Goal: Transaction & Acquisition: Book appointment/travel/reservation

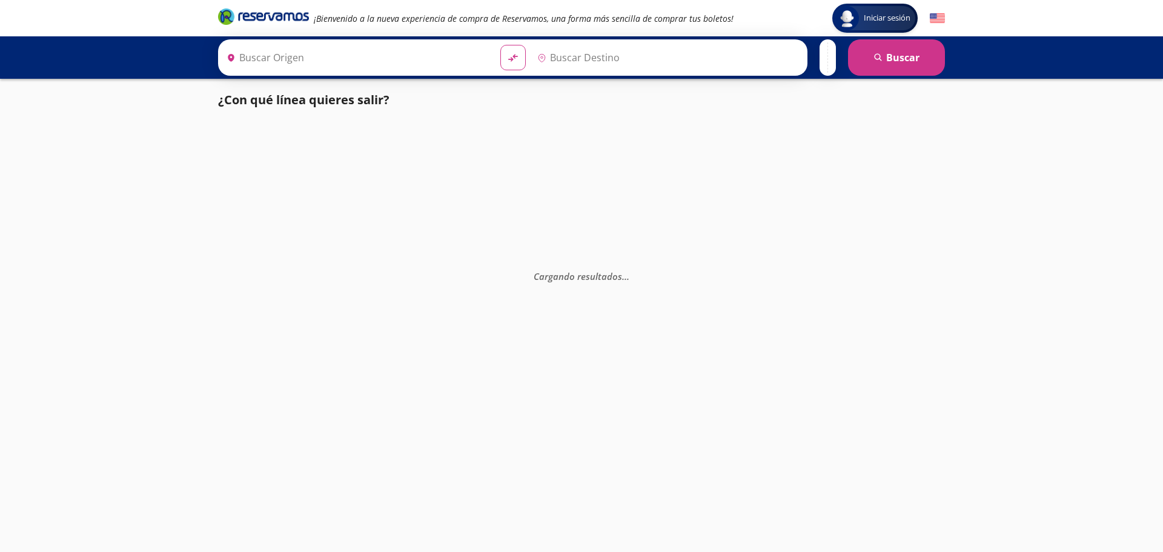
type input "[GEOGRAPHIC_DATA], [GEOGRAPHIC_DATA]"
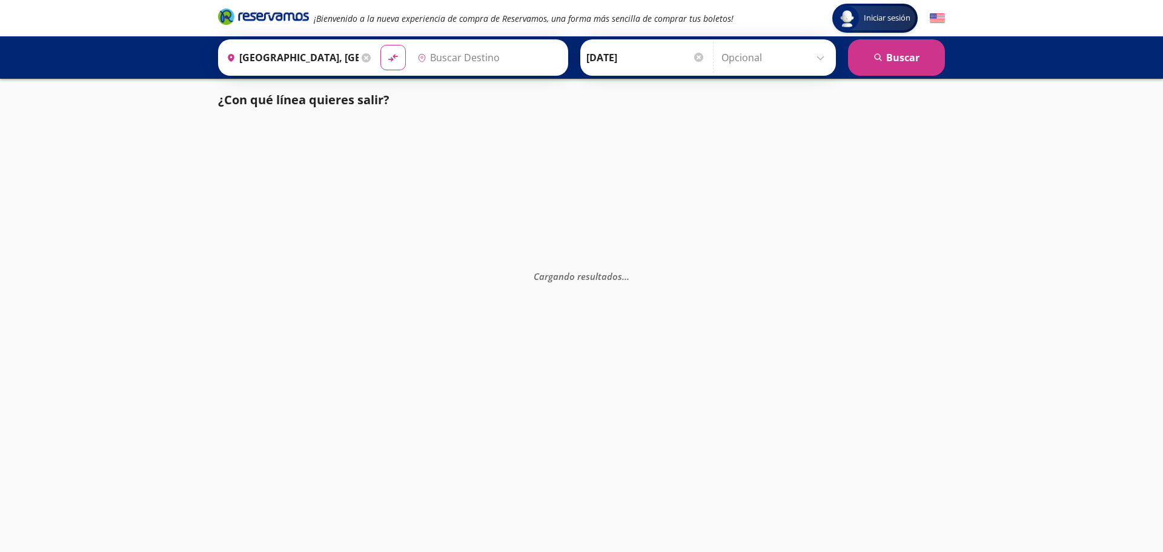
type input "[PERSON_NAME], [PERSON_NAME]"
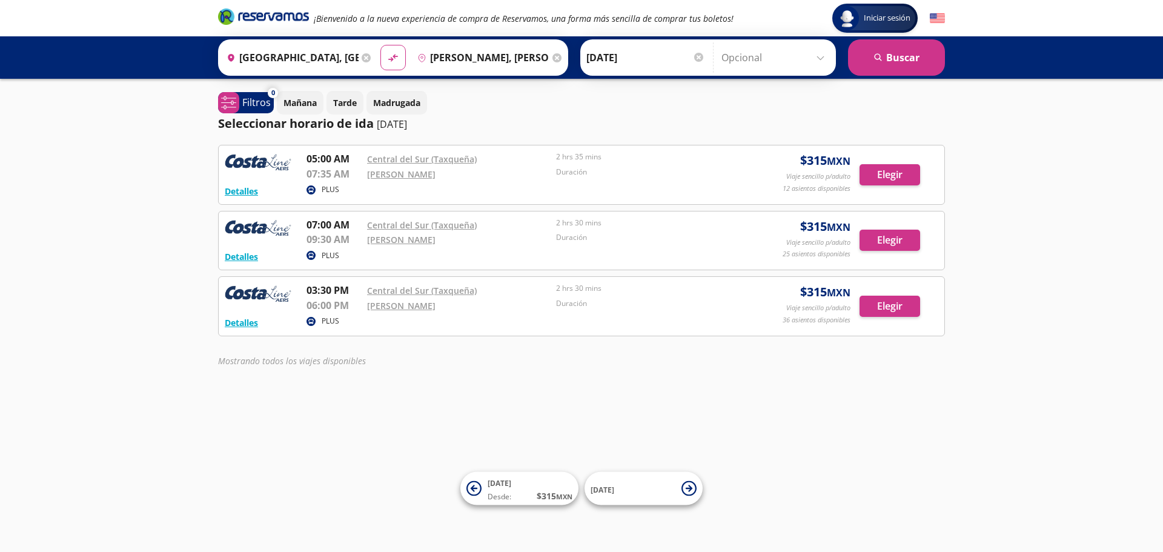
click at [907, 441] on div "Iniciar sesión Iniciar sesión ¡Bienvenido a la nueva experiencia de compra de R…" at bounding box center [581, 276] width 1163 height 552
click at [232, 101] on icon "system-uicons:filtering" at bounding box center [228, 102] width 15 height 15
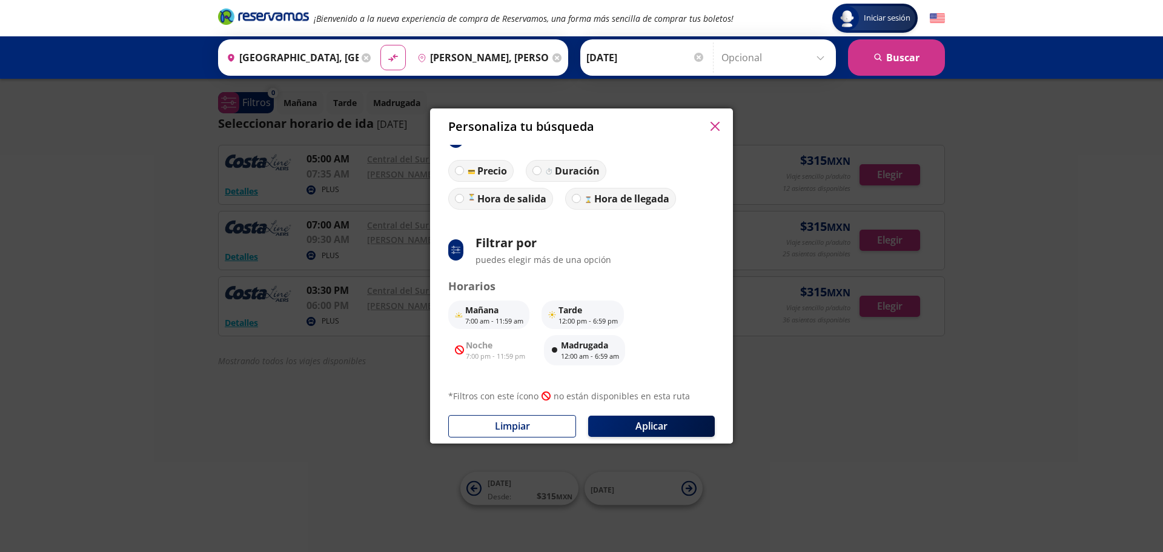
scroll to position [35, 0]
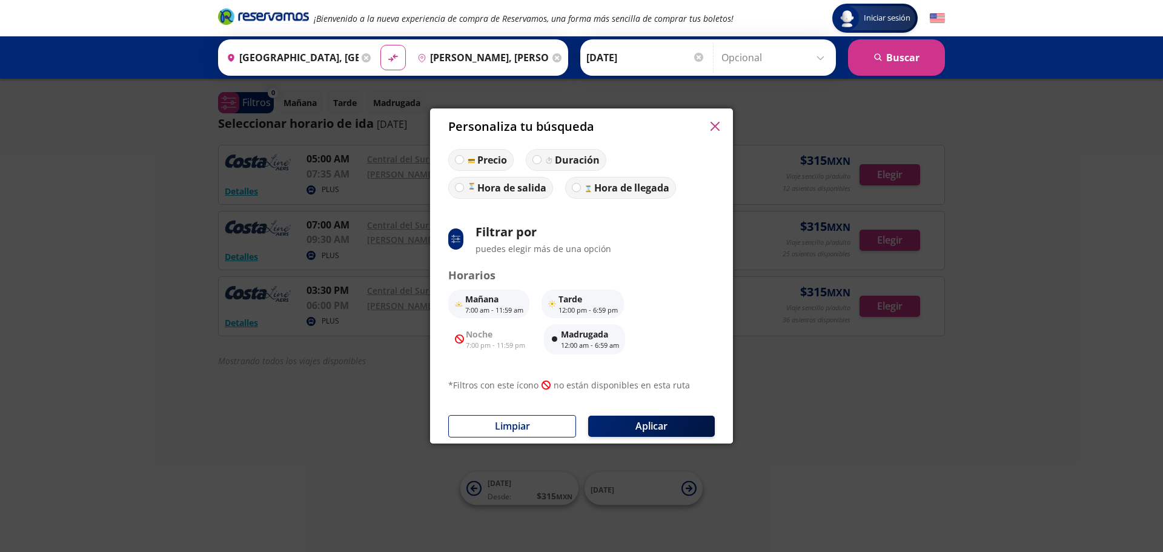
click at [1020, 428] on div "Personaliza tu búsqueda ci:sort-ascending Ordenar por Precio Duración Hora de s…" at bounding box center [581, 276] width 1163 height 552
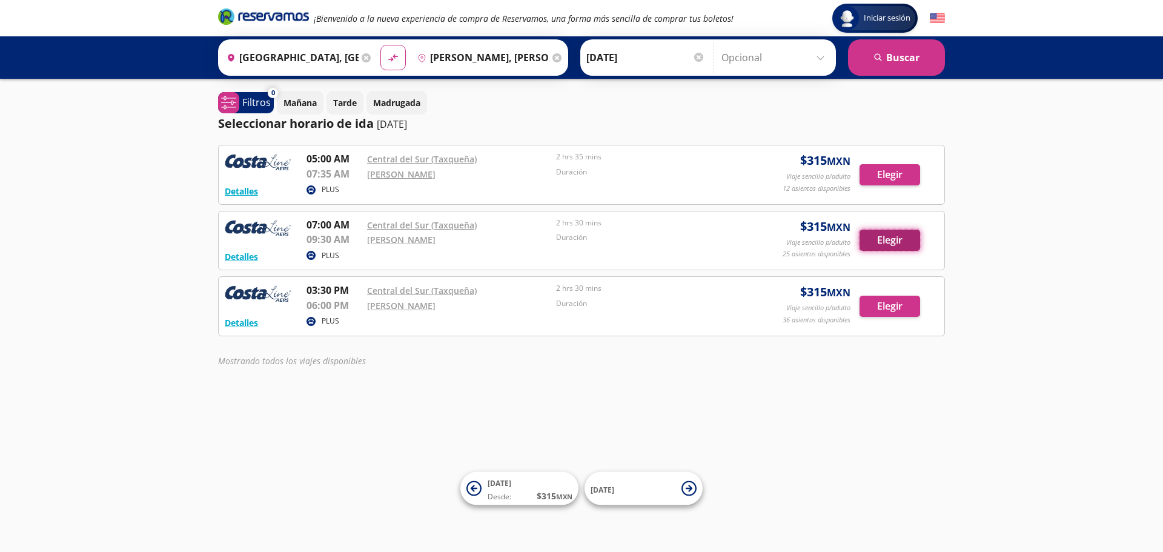
click at [903, 242] on button "Elegir" at bounding box center [889, 240] width 61 height 21
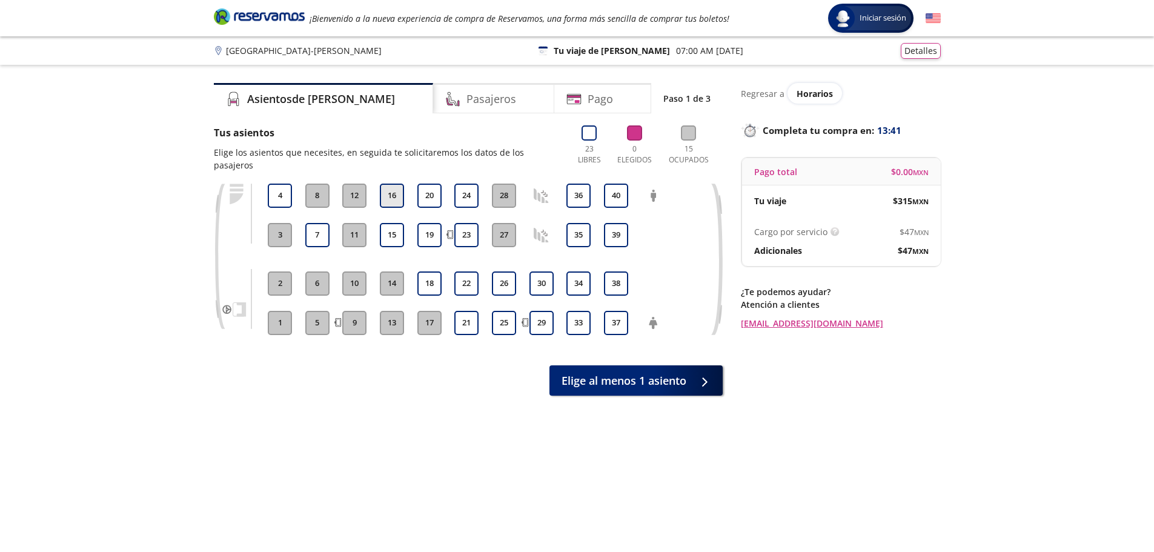
click at [391, 183] on button "16" at bounding box center [392, 195] width 24 height 24
drag, startPoint x: 386, startPoint y: 218, endPoint x: 398, endPoint y: 215, distance: 11.9
click at [387, 223] on button "15" at bounding box center [392, 235] width 24 height 24
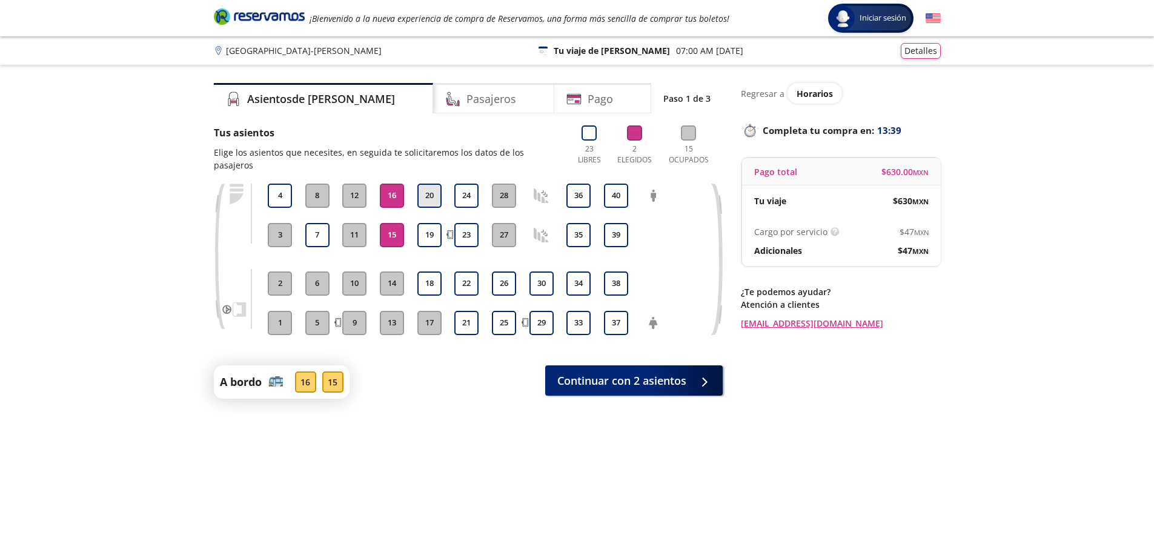
click at [432, 183] on button "20" at bounding box center [429, 195] width 24 height 24
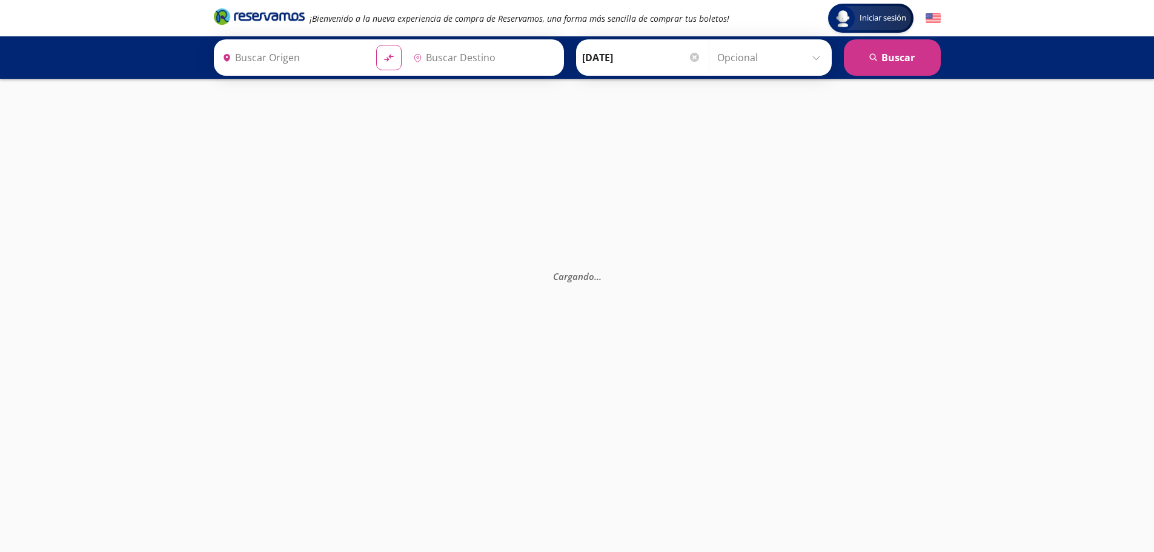
type input "[PERSON_NAME], [PERSON_NAME]"
type input "[GEOGRAPHIC_DATA], [GEOGRAPHIC_DATA]"
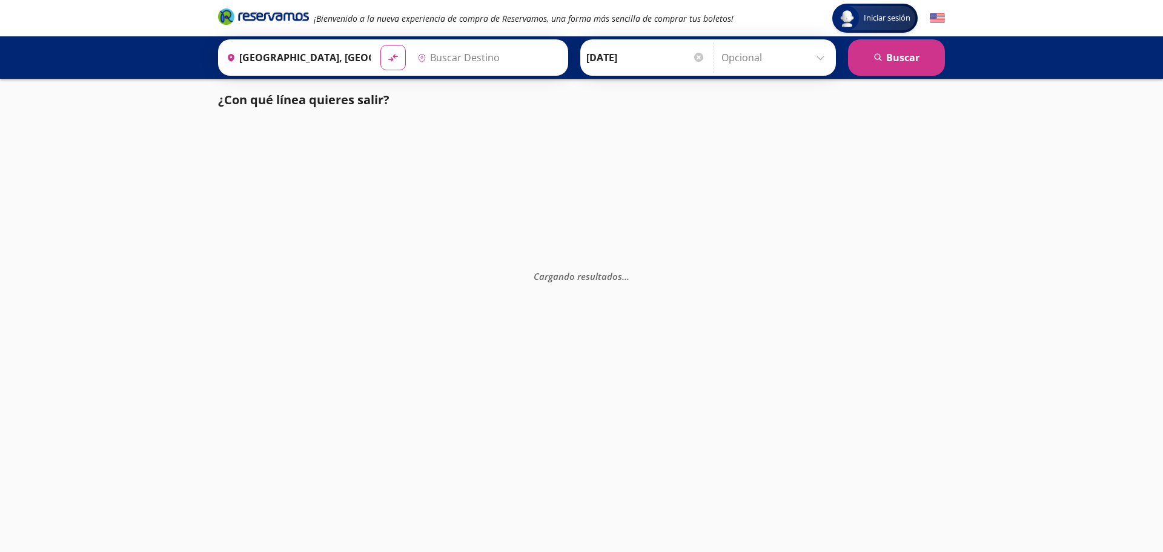
type input "[PERSON_NAME], [PERSON_NAME]"
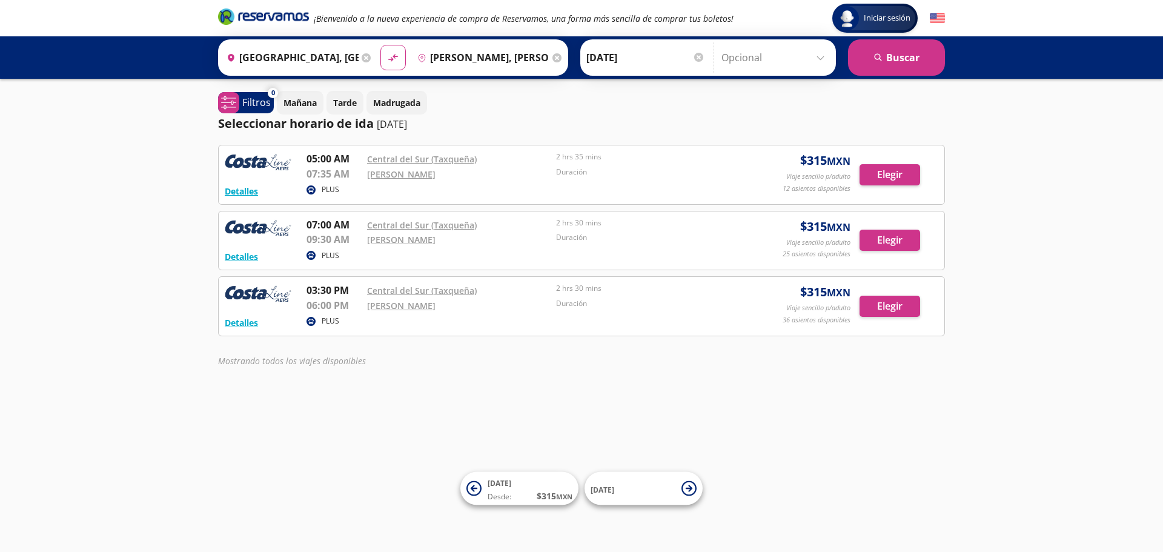
click at [742, 454] on div "Iniciar sesión Iniciar sesión ¡Bienvenido a la nueva experiencia de compra de R…" at bounding box center [581, 276] width 1163 height 552
